Goal: Find contact information

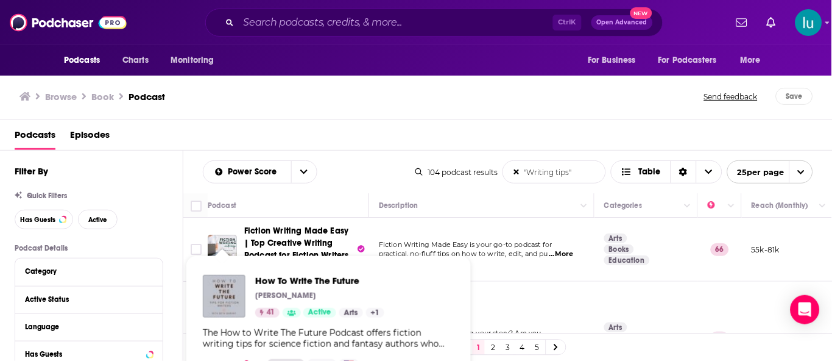
scroll to position [414, 0]
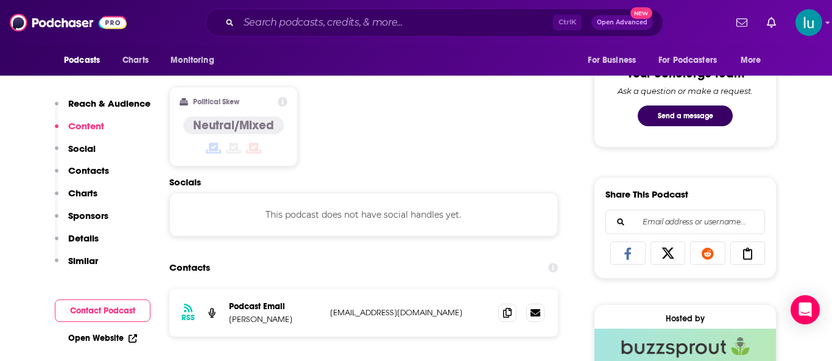
scroll to position [755, 0]
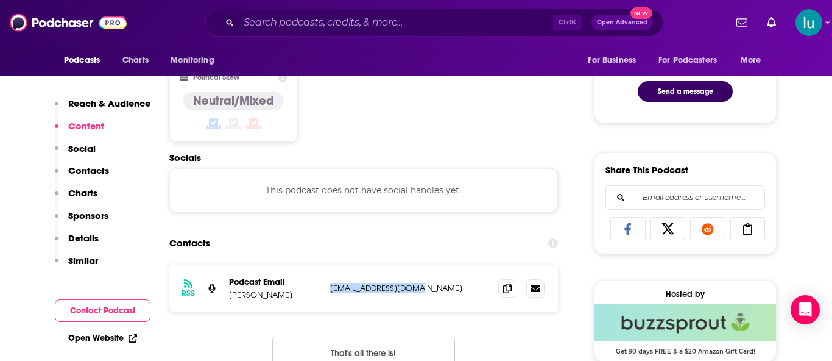
drag, startPoint x: 428, startPoint y: 286, endPoint x: 329, endPoint y: 288, distance: 98.7
click at [328, 288] on div "RSS Podcast Email [PERSON_NAME] [EMAIL_ADDRESS][DOMAIN_NAME] [EMAIL_ADDRESS][DO…" at bounding box center [363, 288] width 389 height 48
copy p "[EMAIL_ADDRESS][DOMAIN_NAME]"
drag, startPoint x: 331, startPoint y: 291, endPoint x: 426, endPoint y: 295, distance: 95.7
click at [426, 295] on div "RSS Podcast Email [PERSON_NAME] [EMAIL_ADDRESS][DOMAIN_NAME] [EMAIL_ADDRESS][DO…" at bounding box center [363, 288] width 389 height 48
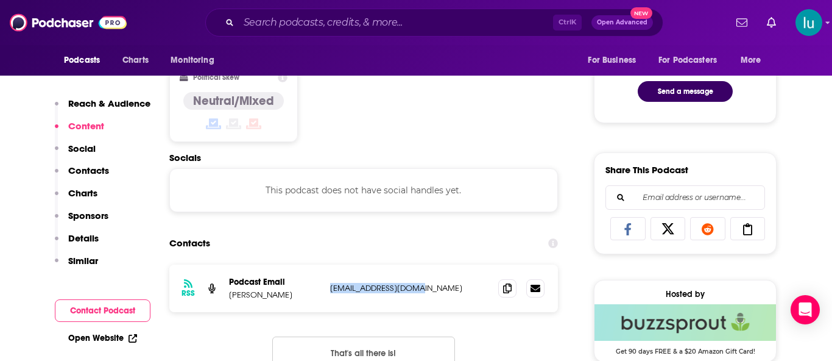
copy p "[EMAIL_ADDRESS][DOMAIN_NAME]"
